Goal: Find contact information: Obtain details needed to contact an individual or organization

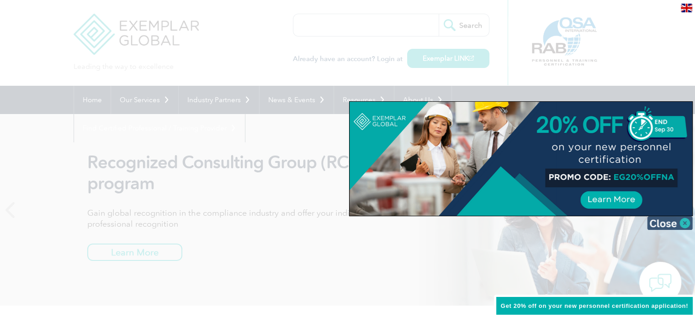
click at [683, 223] on img at bounding box center [670, 223] width 46 height 14
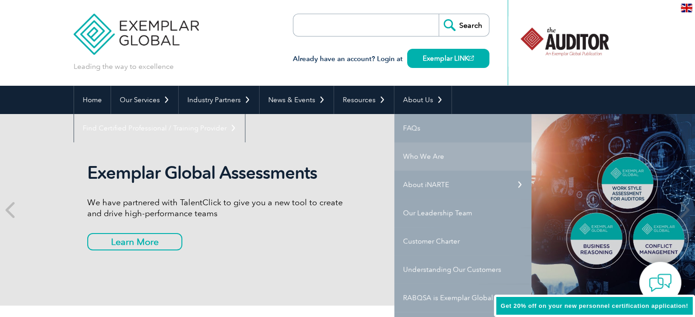
click at [416, 162] on link "Who We Are" at bounding box center [462, 156] width 137 height 28
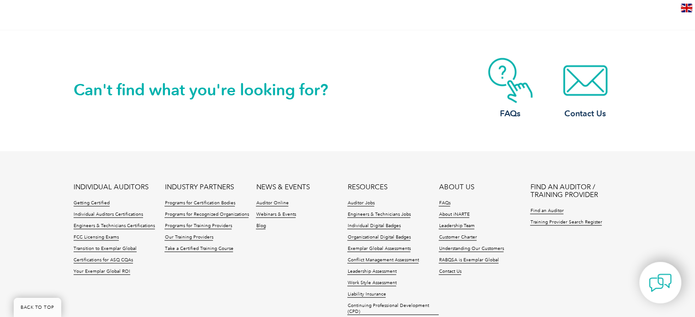
scroll to position [1707, 0]
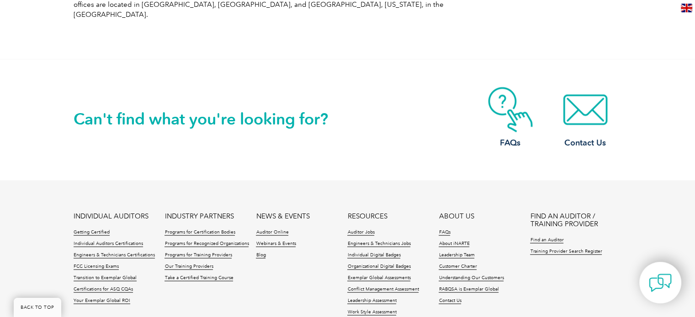
drag, startPoint x: 701, startPoint y: 33, endPoint x: 657, endPoint y: 220, distance: 191.5
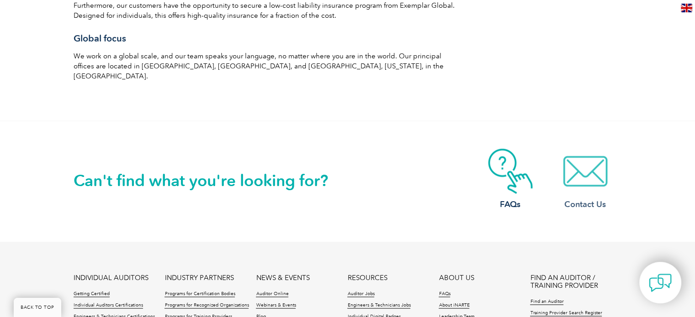
click at [586, 149] on img at bounding box center [584, 171] width 73 height 46
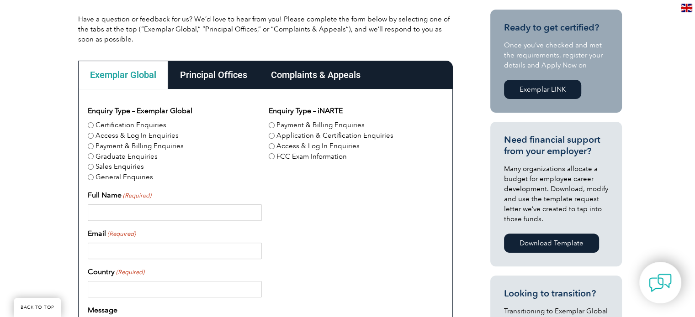
scroll to position [224, 0]
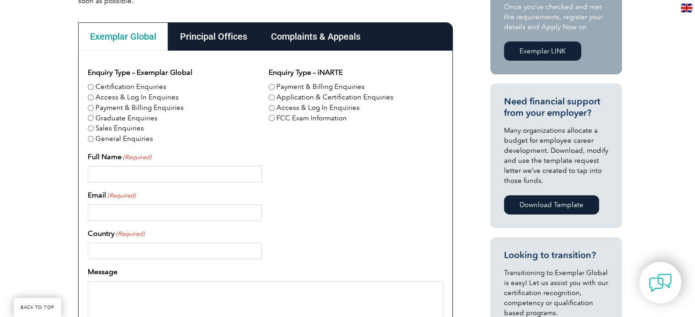
drag, startPoint x: 701, startPoint y: 65, endPoint x: 687, endPoint y: 124, distance: 60.6
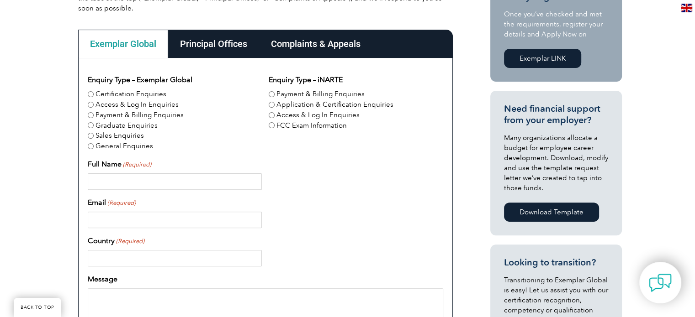
click at [216, 36] on div "Principal Offices" at bounding box center [213, 44] width 91 height 28
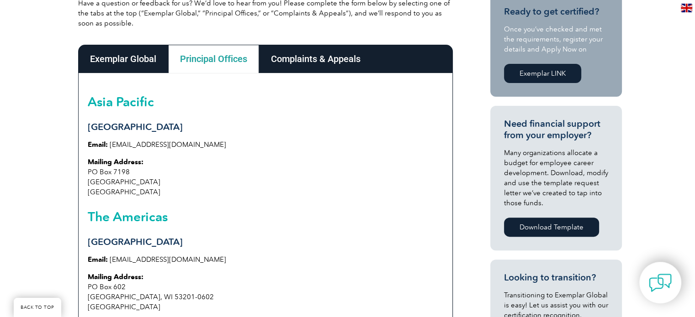
scroll to position [235, 0]
